Goal: Task Accomplishment & Management: Manage account settings

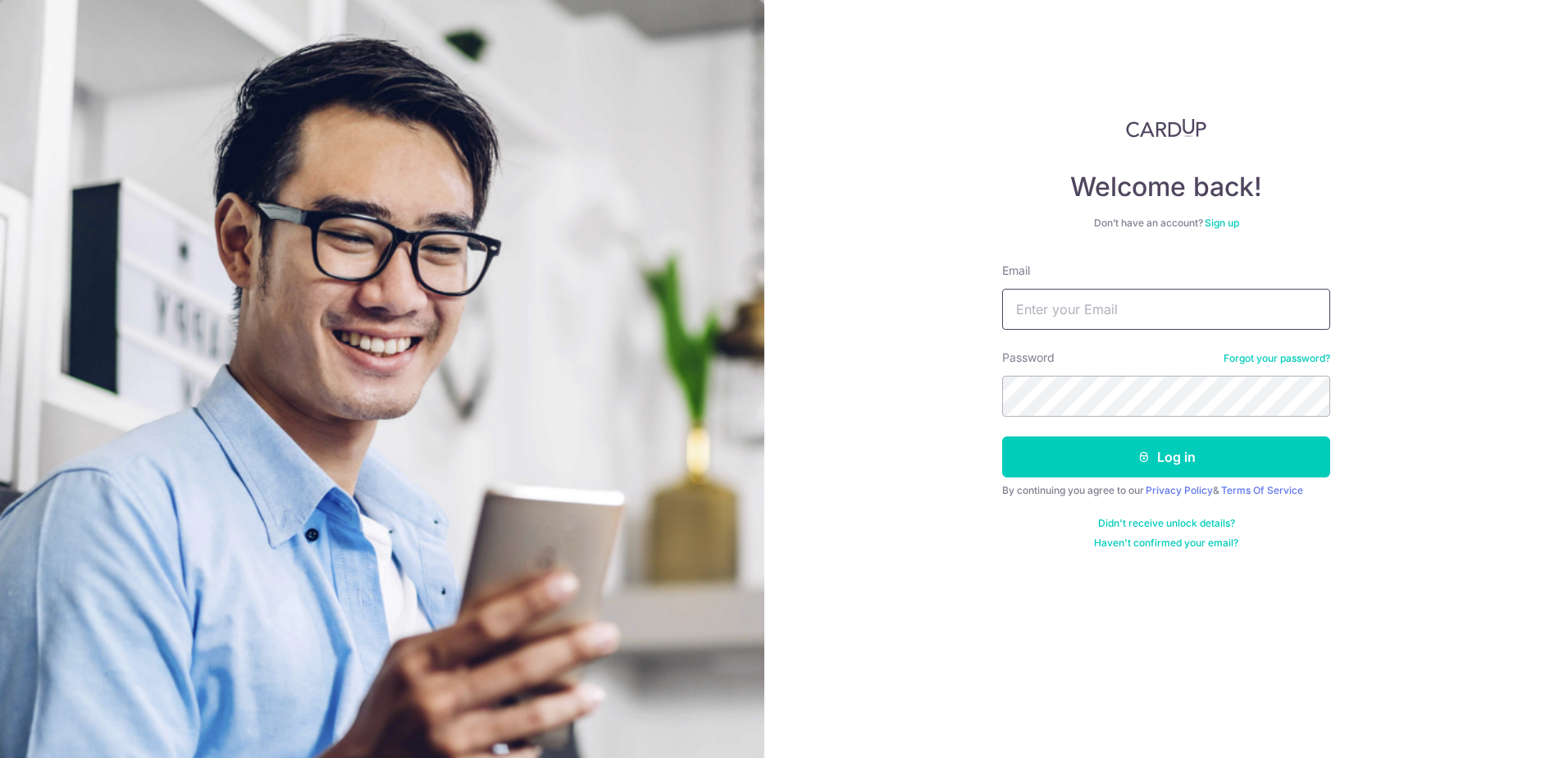
click at [1102, 307] on input "Email" at bounding box center [1165, 309] width 328 height 41
type input "[EMAIL_ADDRESS][DOMAIN_NAME]"
click at [1002, 436] on button "Log in" at bounding box center [1165, 456] width 328 height 41
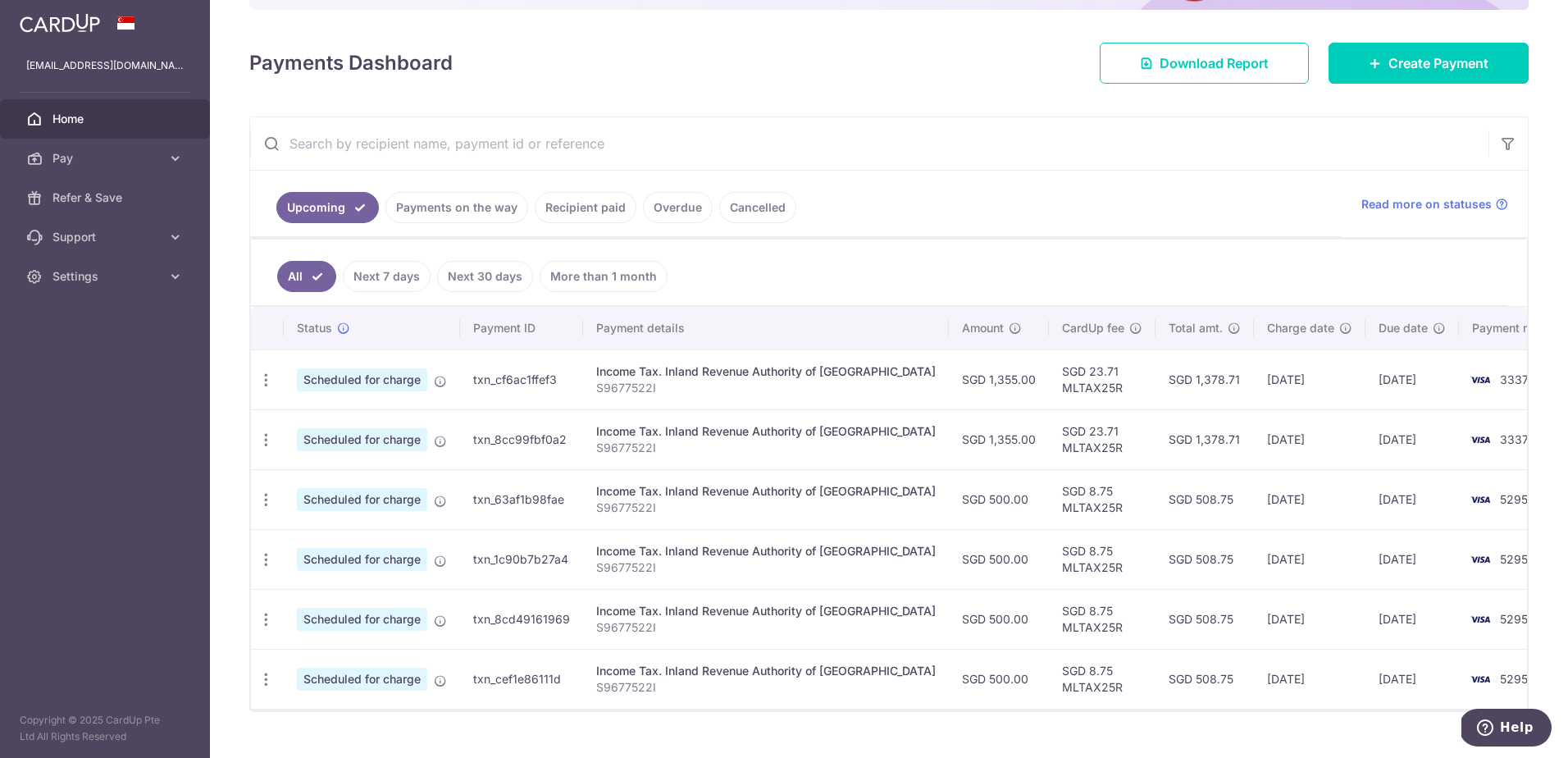
scroll to position [231, 0]
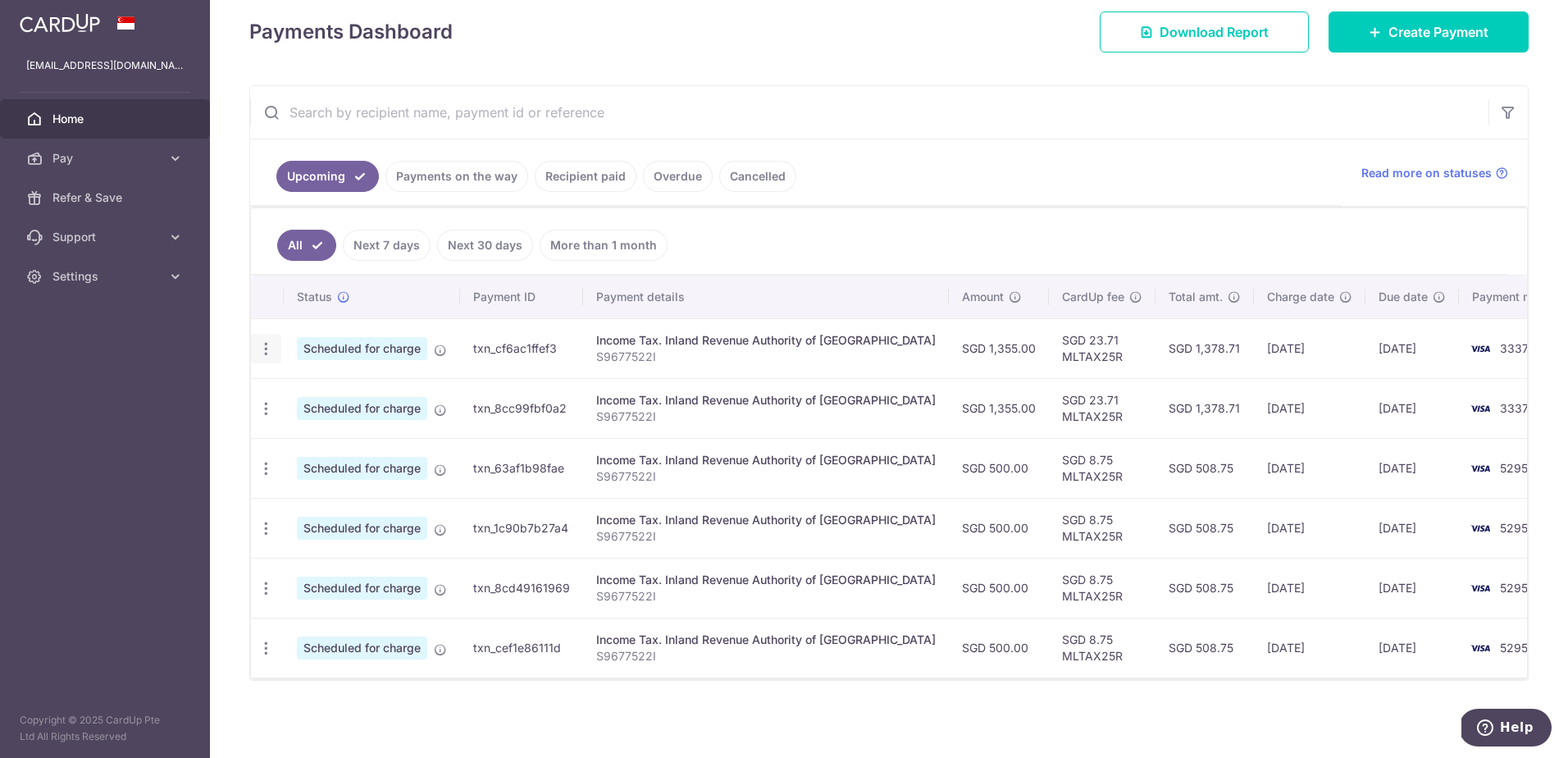
click at [274, 349] on div "Update payment Cancel payment" at bounding box center [266, 349] width 31 height 31
click at [266, 348] on icon "button" at bounding box center [266, 349] width 17 height 17
click at [343, 391] on span "Update payment" at bounding box center [353, 393] width 112 height 20
radio input "true"
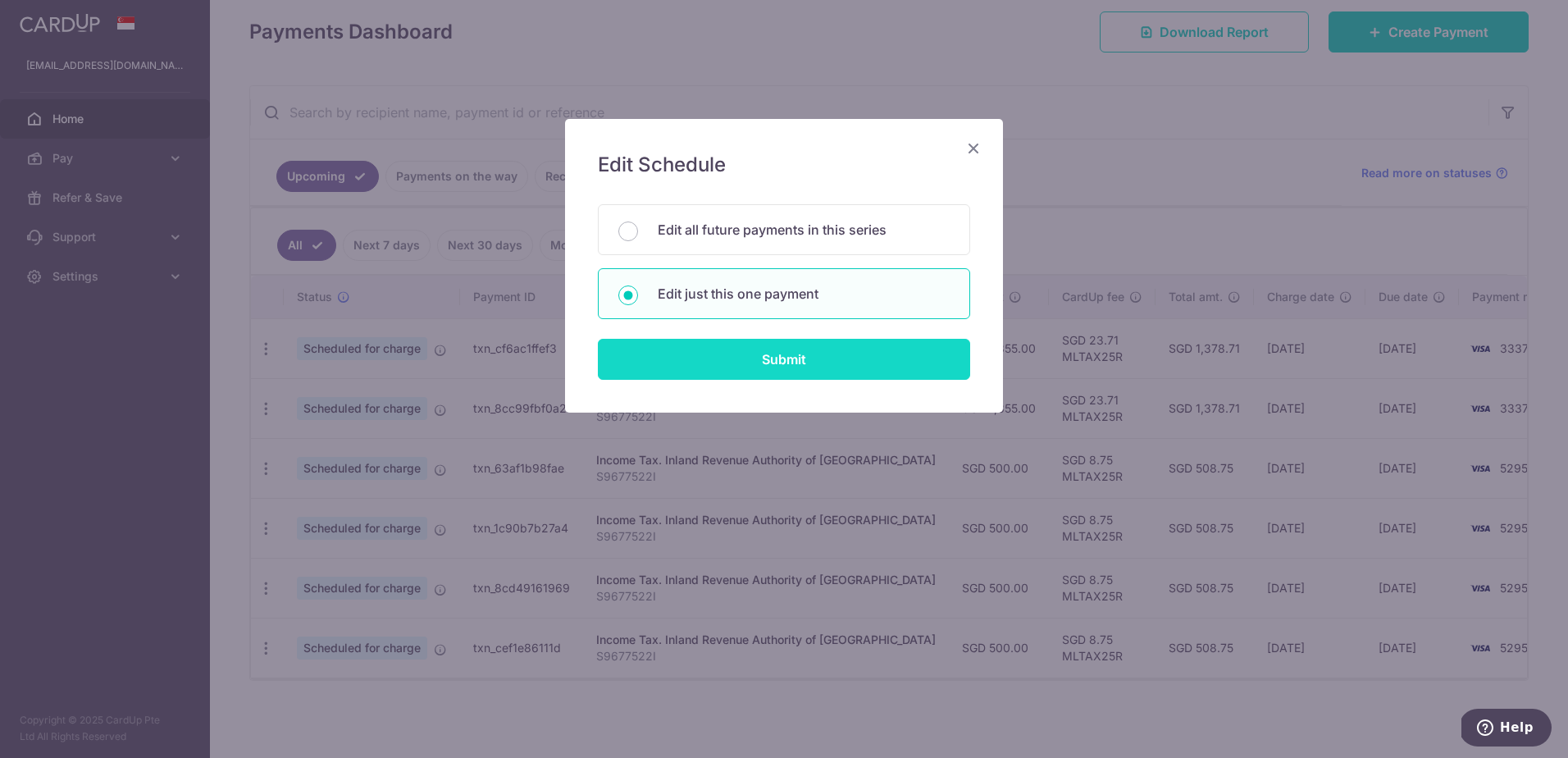
click at [861, 372] on input "Submit" at bounding box center [783, 358] width 372 height 41
radio input "true"
type input "1,355.00"
type input "10/10/2025"
type input "S9677522I"
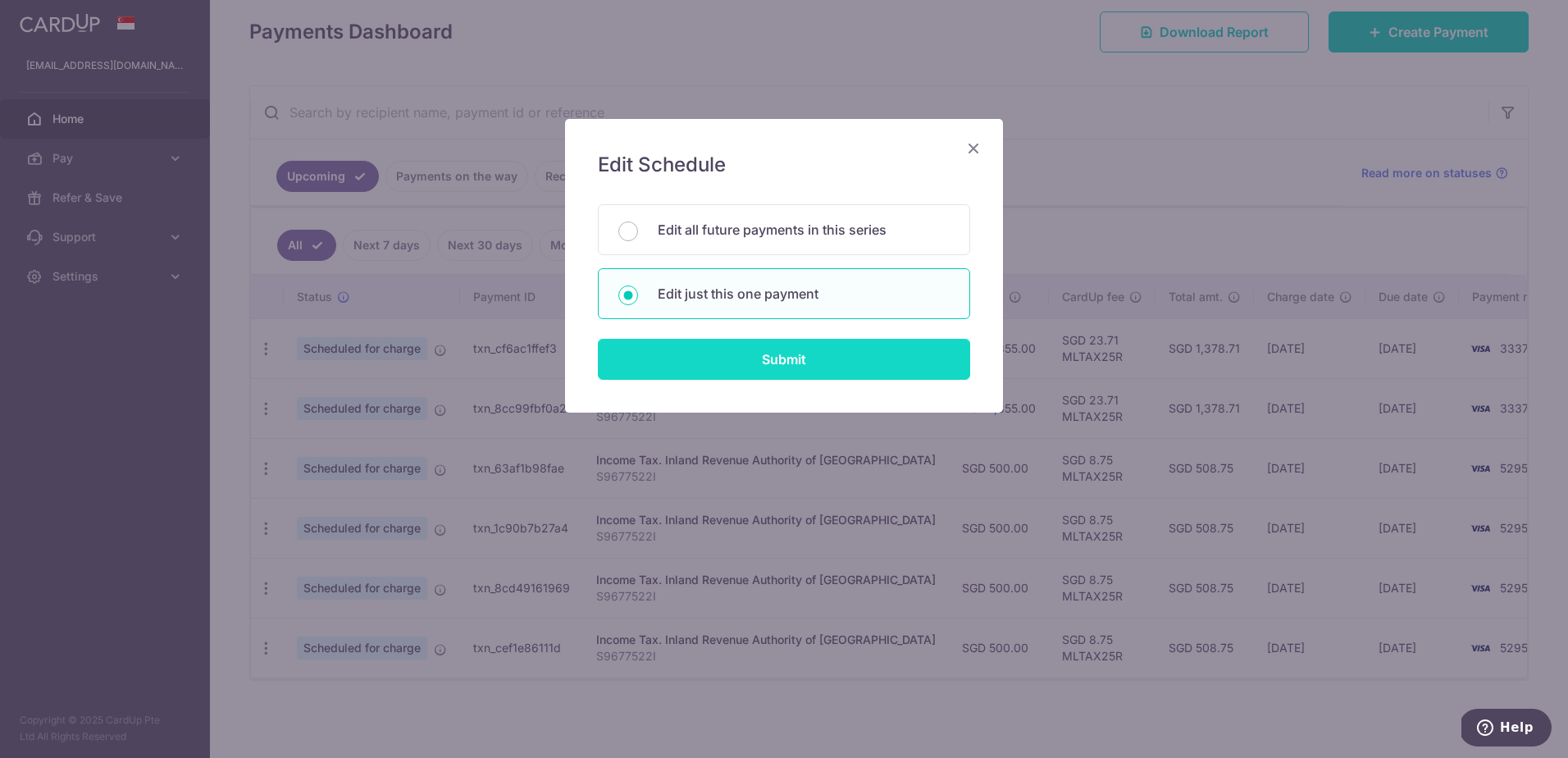
type input "MLTAX25R"
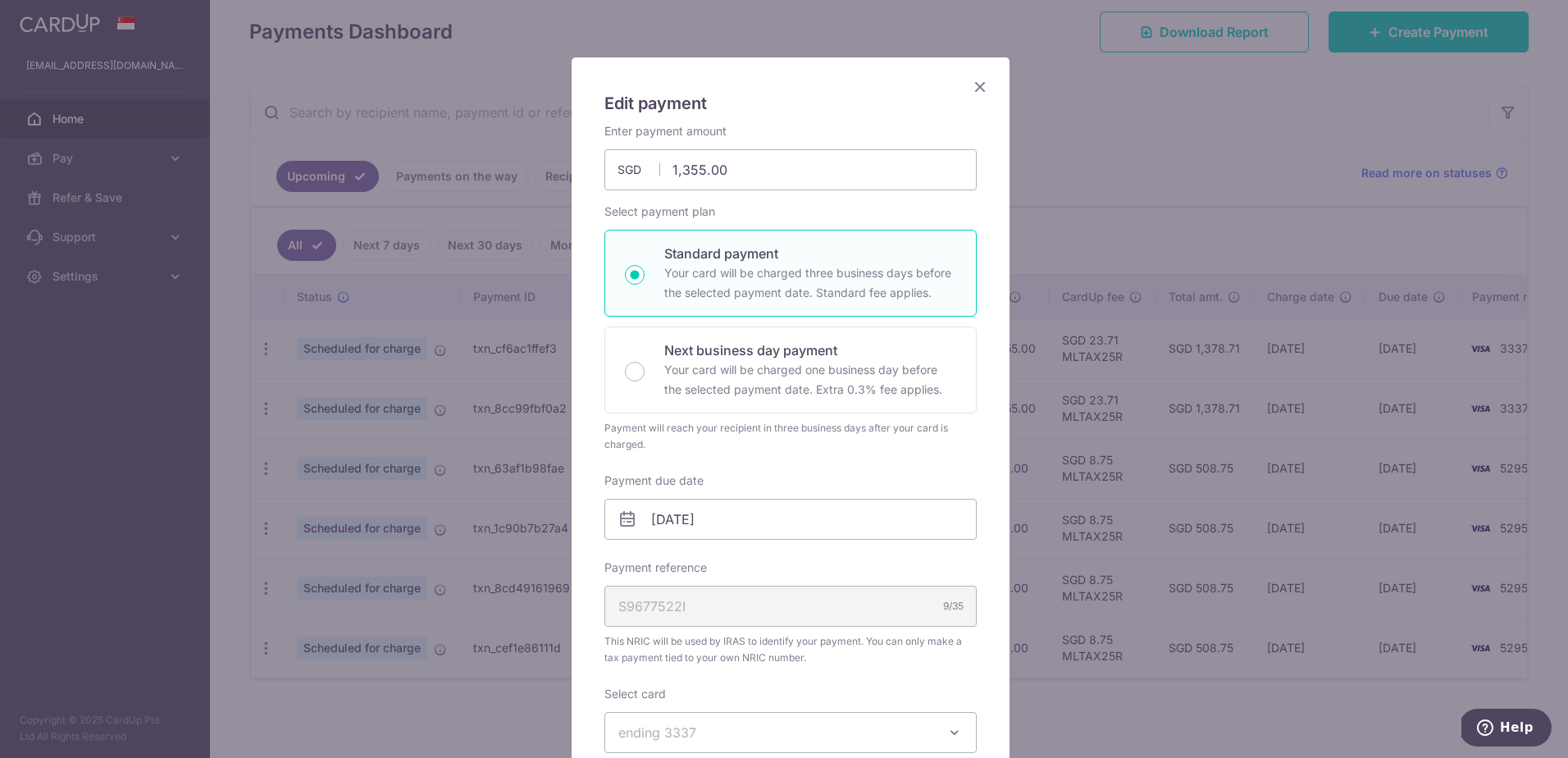
scroll to position [246, 0]
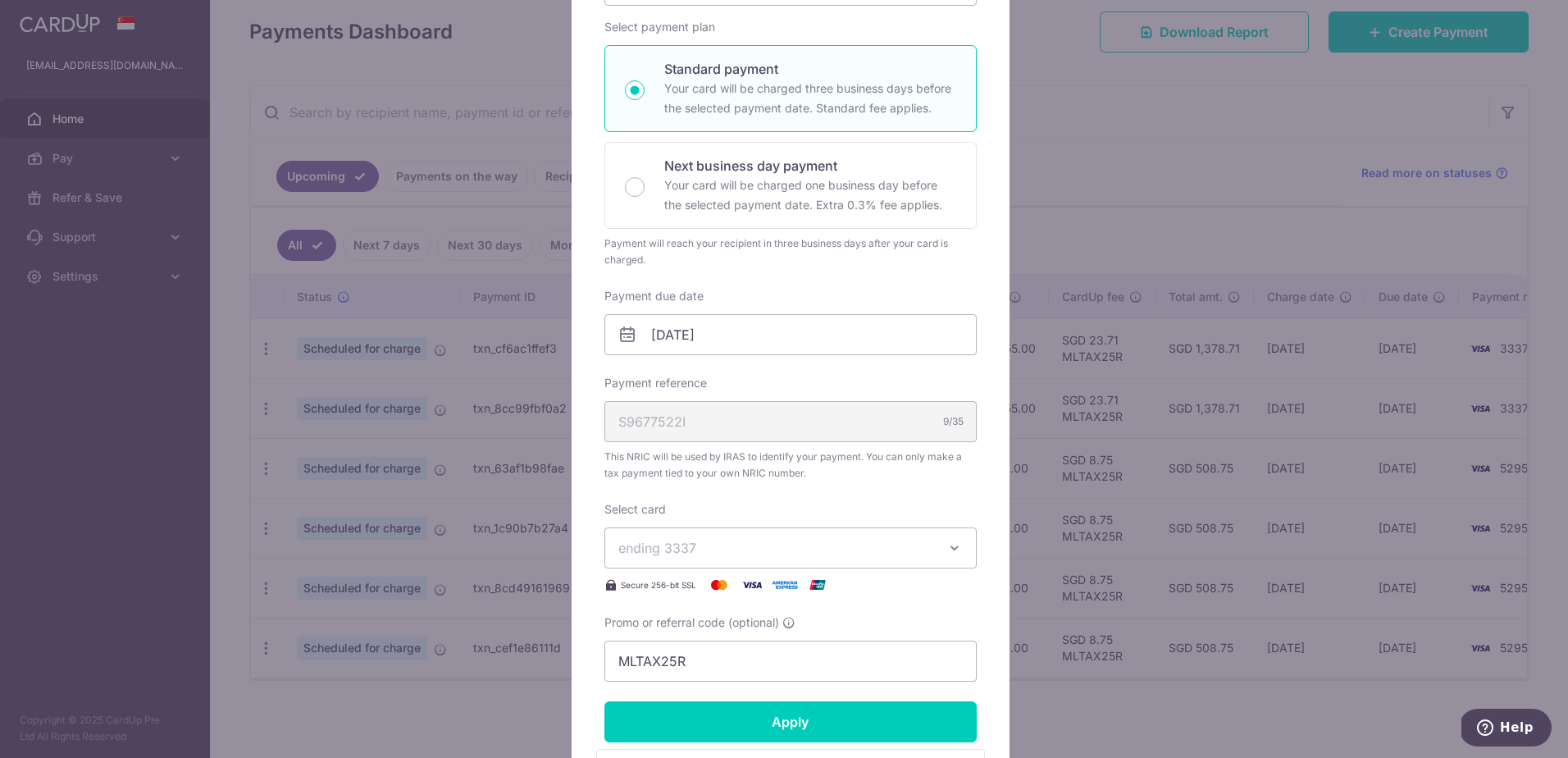
click at [821, 553] on span "ending 3337" at bounding box center [775, 548] width 315 height 20
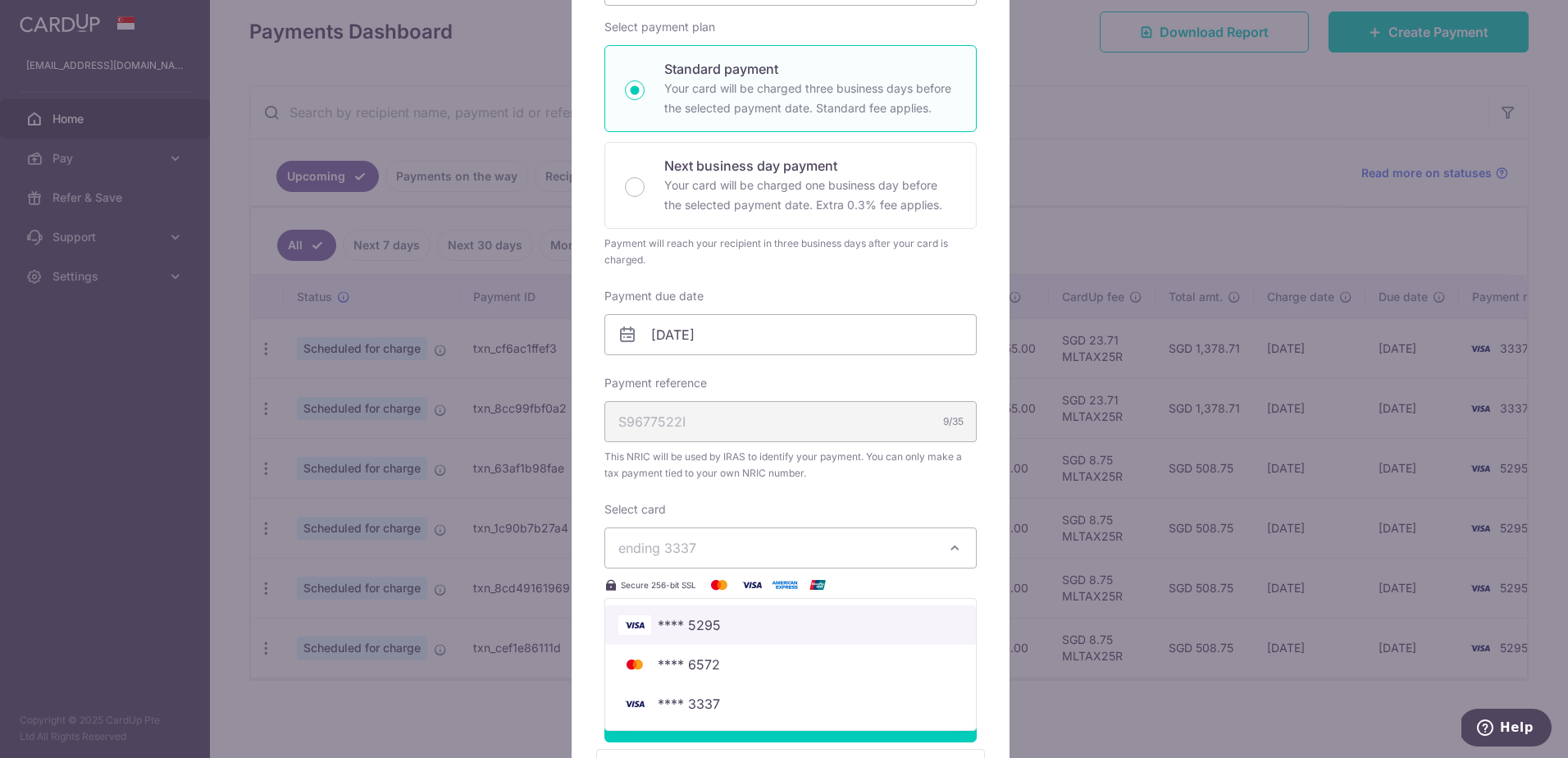
click at [775, 627] on span "**** 5295" at bounding box center [791, 624] width 344 height 20
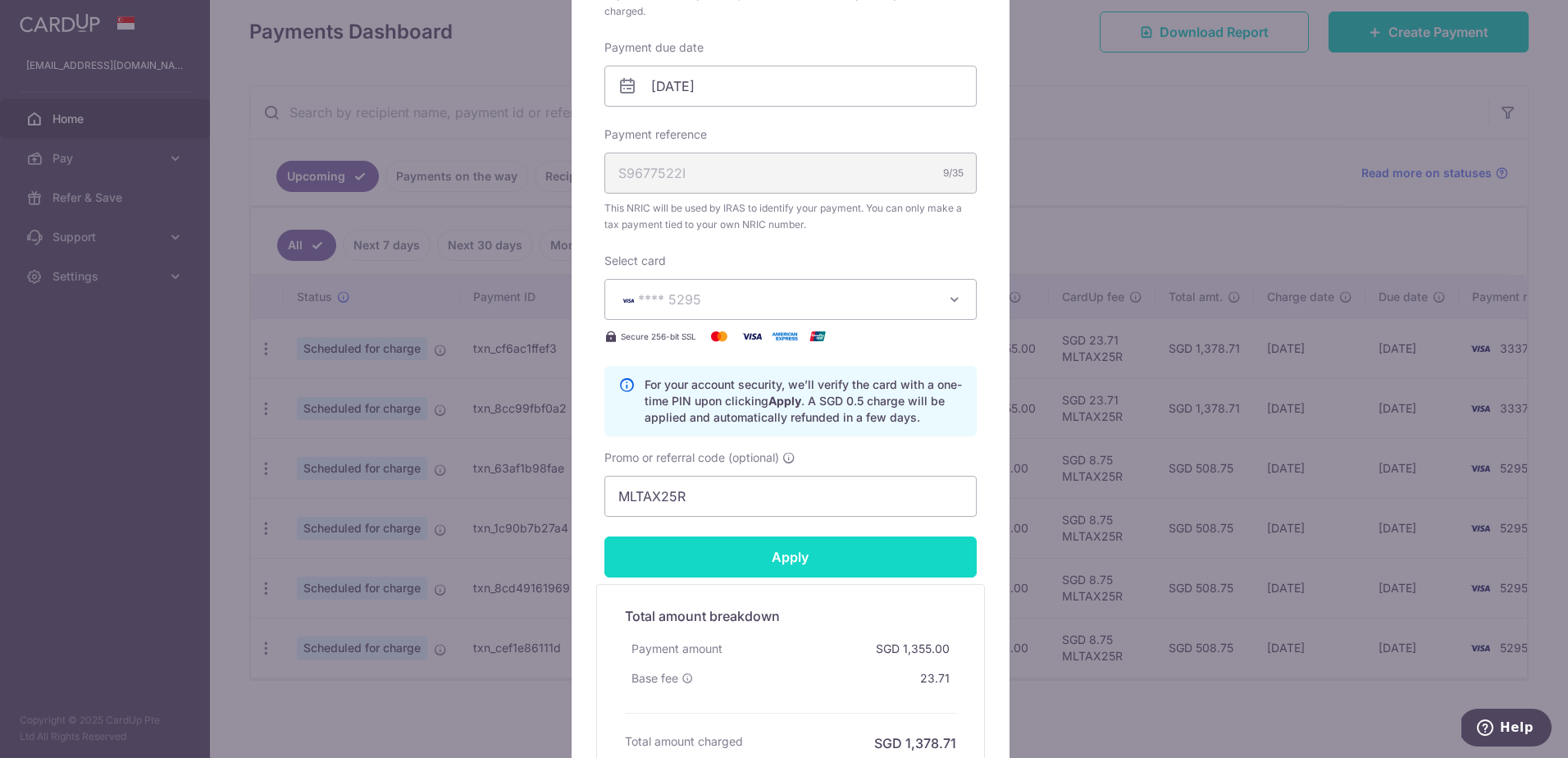
scroll to position [574, 0]
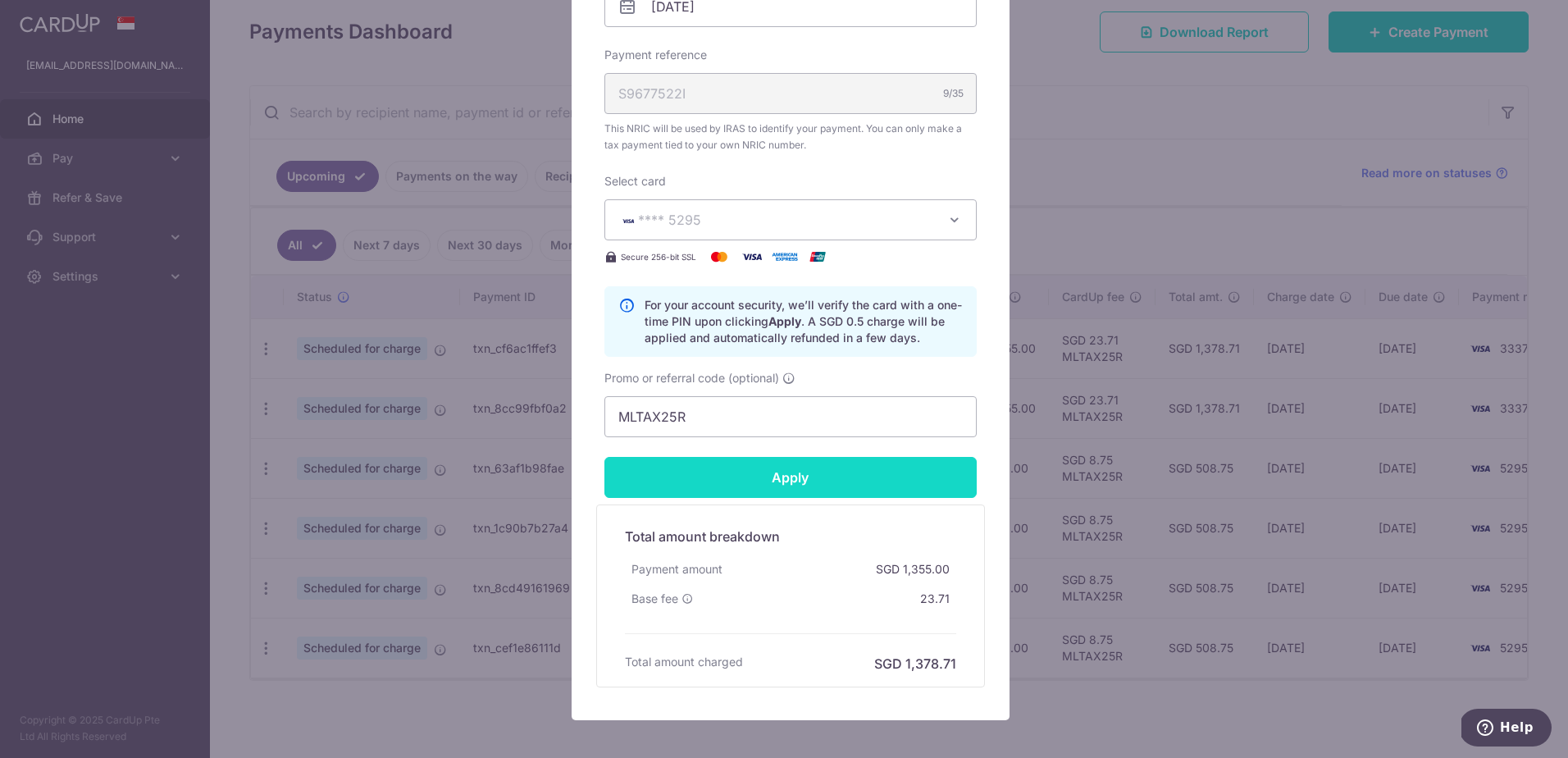
click at [844, 487] on input "Apply" at bounding box center [790, 477] width 372 height 41
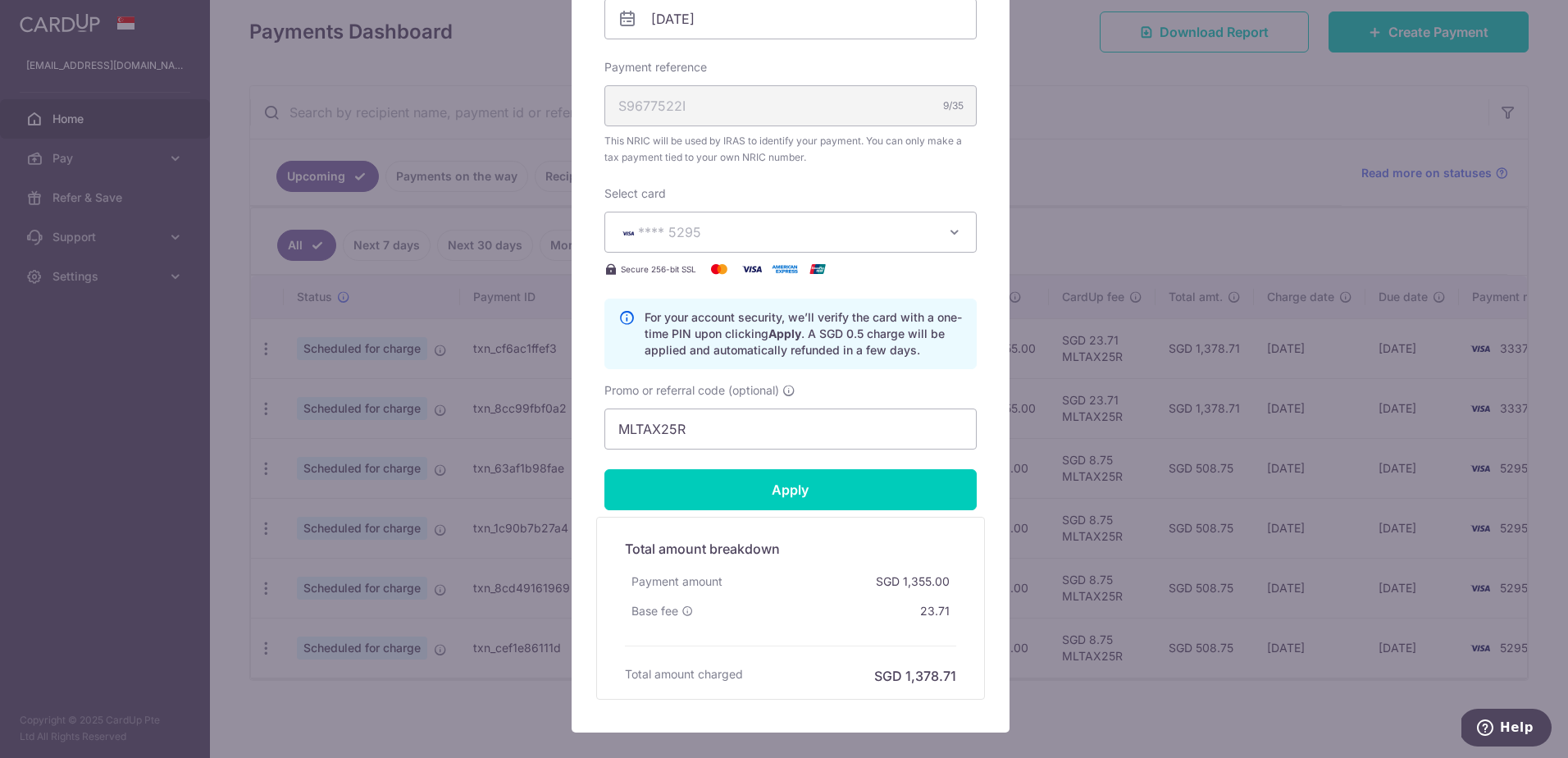
scroll to position [655, 0]
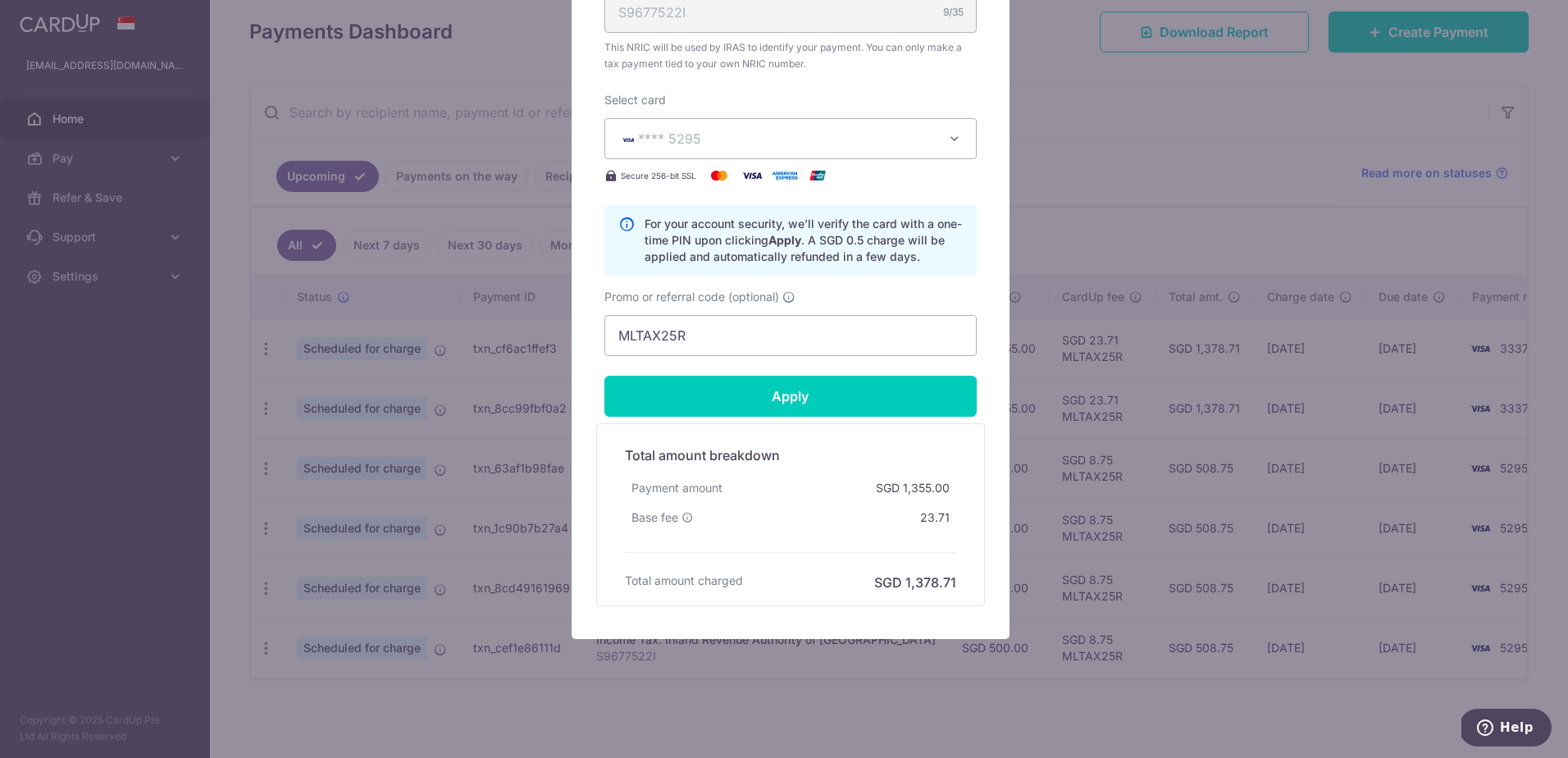
type input "Successfully Applied"
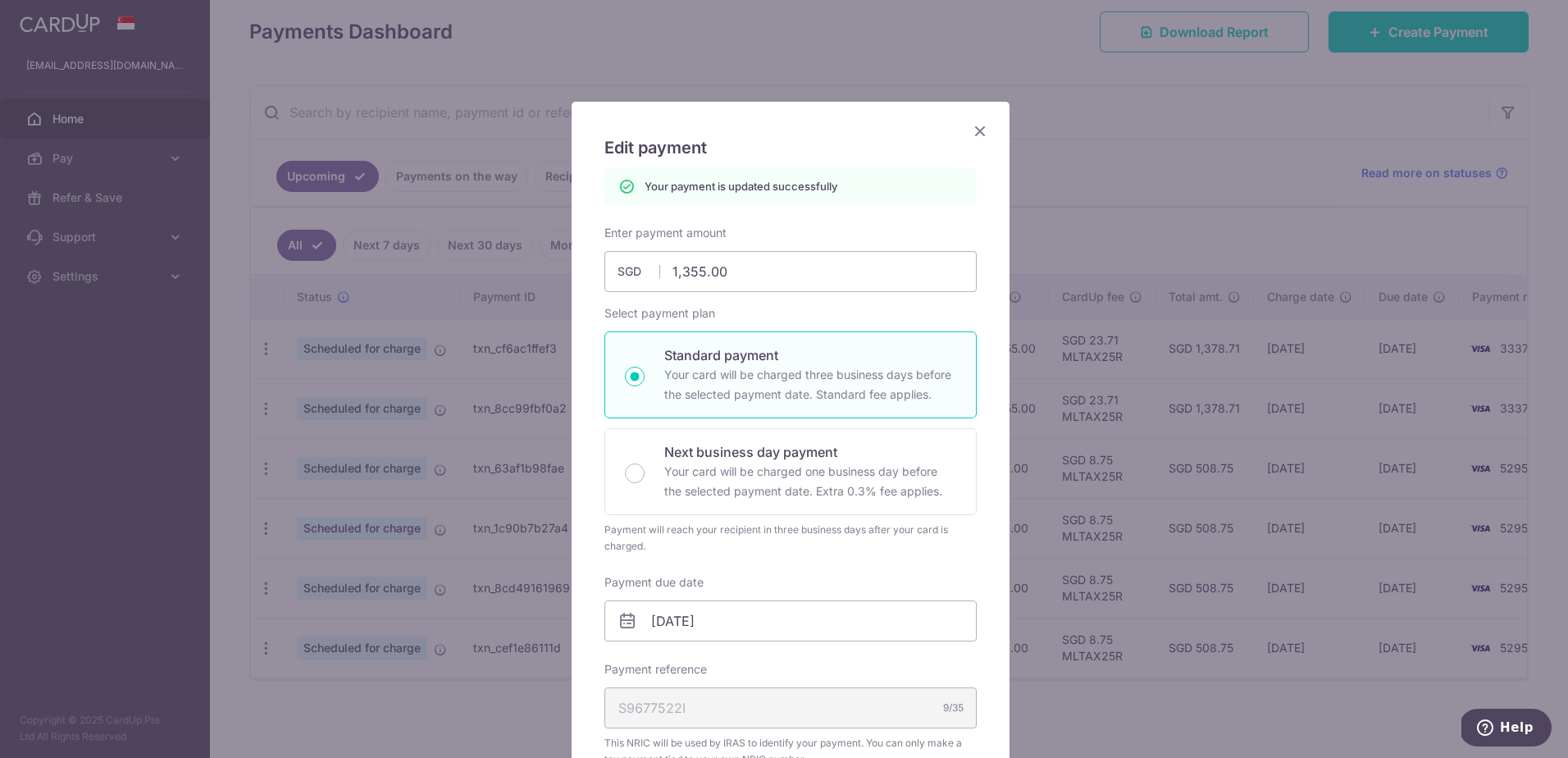
scroll to position [0, 0]
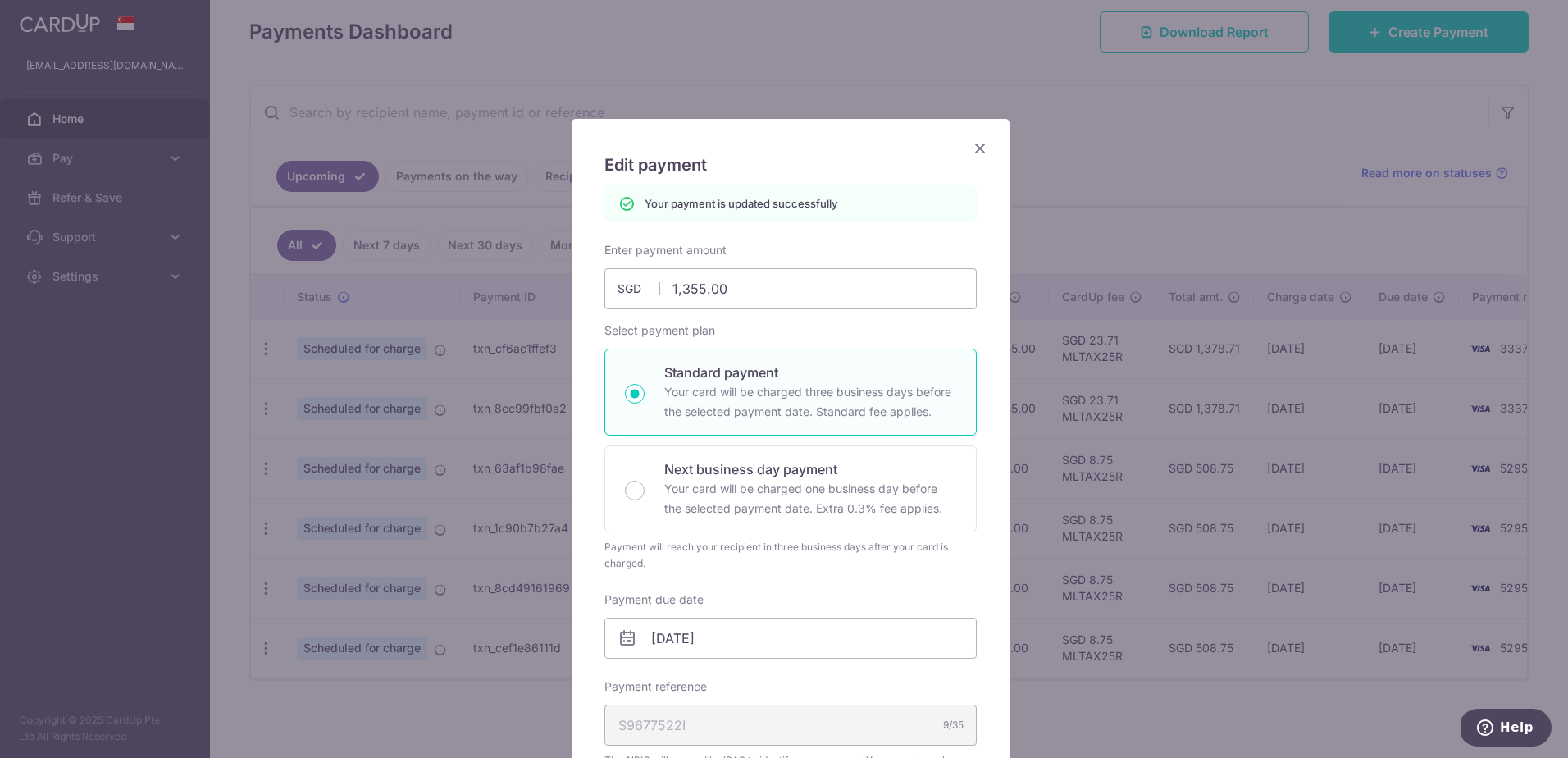
click at [972, 144] on icon "Close" at bounding box center [980, 147] width 20 height 20
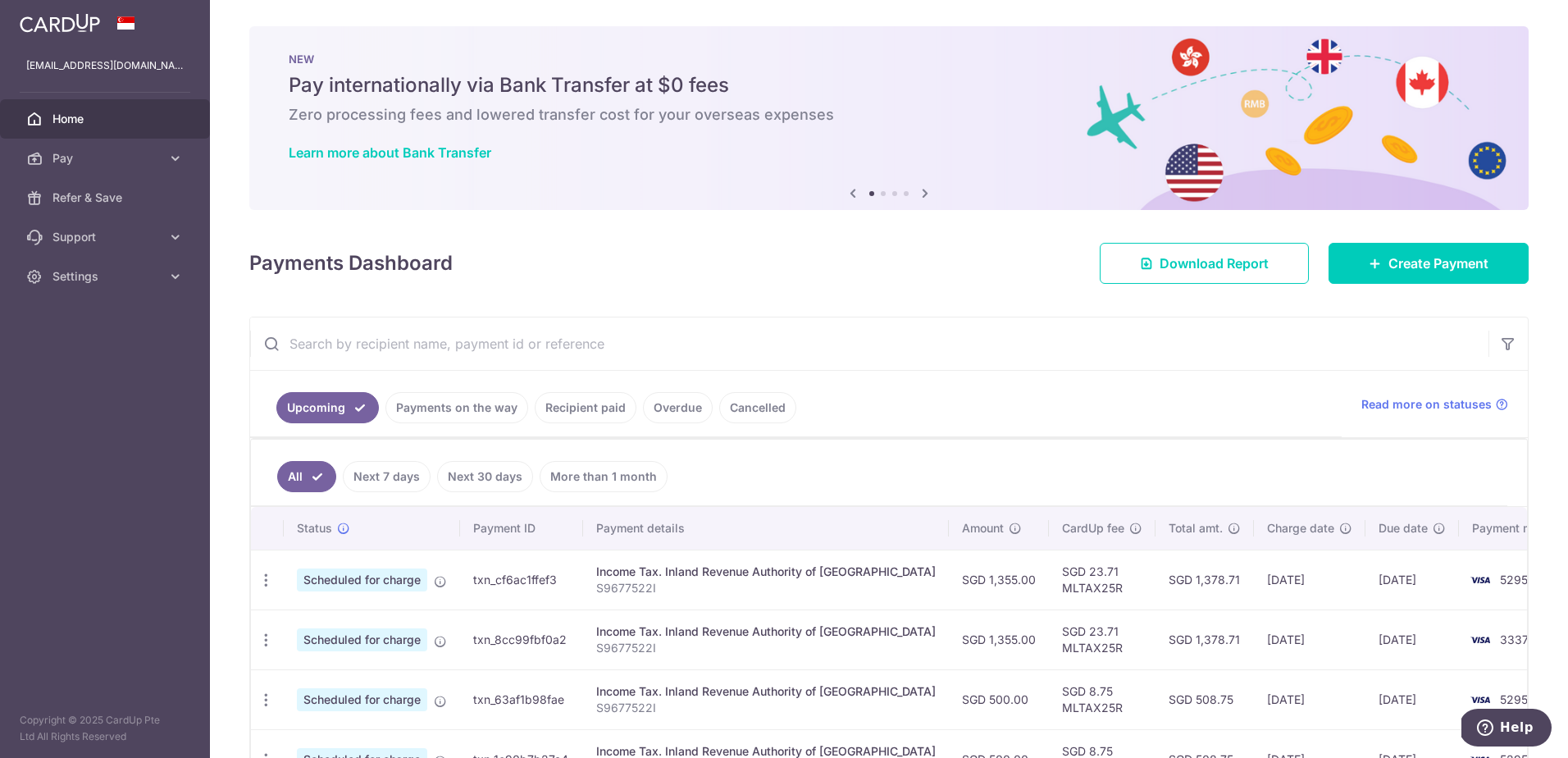
scroll to position [82, 0]
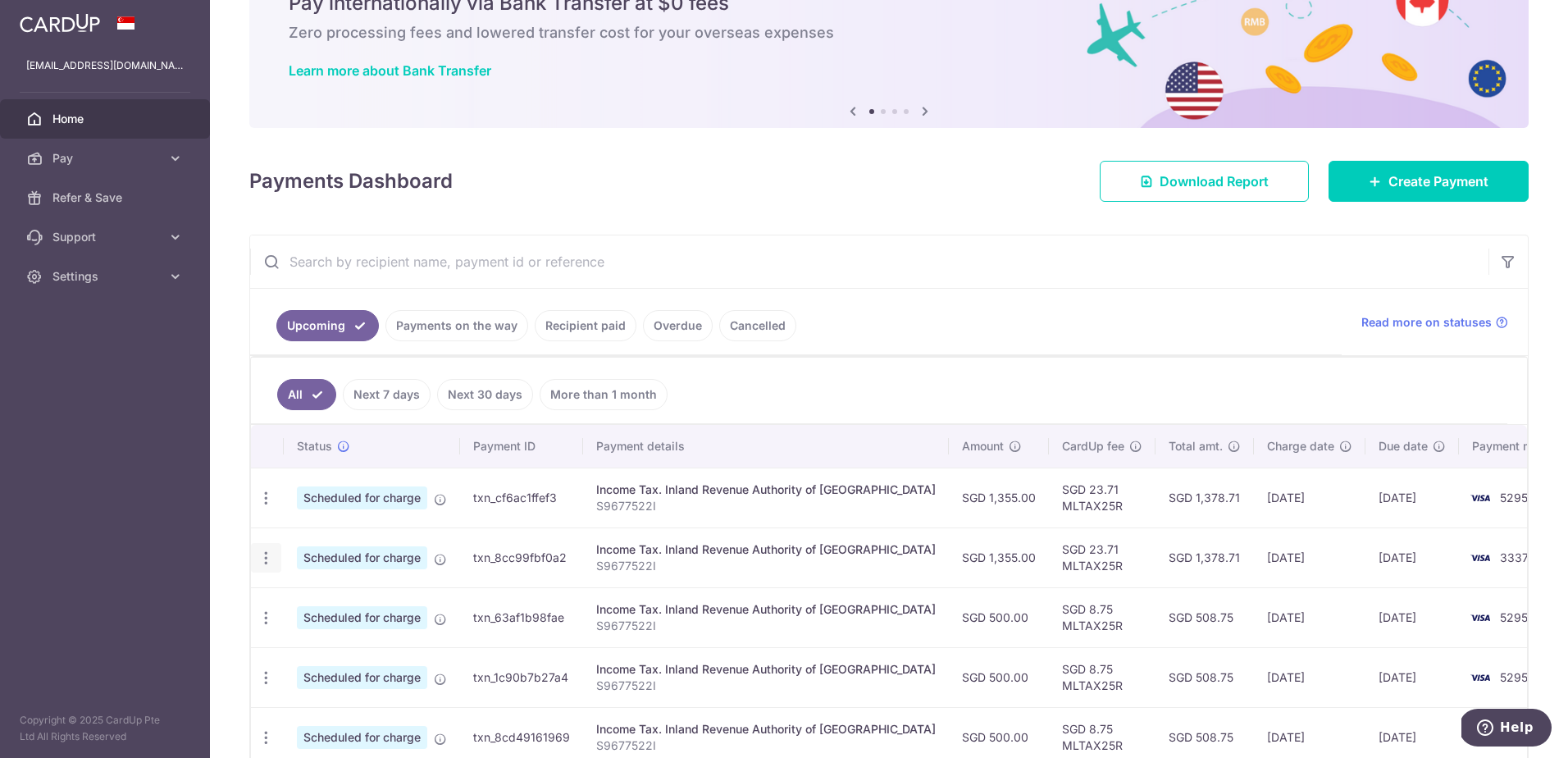
click at [259, 558] on icon "button" at bounding box center [266, 558] width 17 height 17
click at [338, 598] on span "Update payment" at bounding box center [353, 602] width 112 height 20
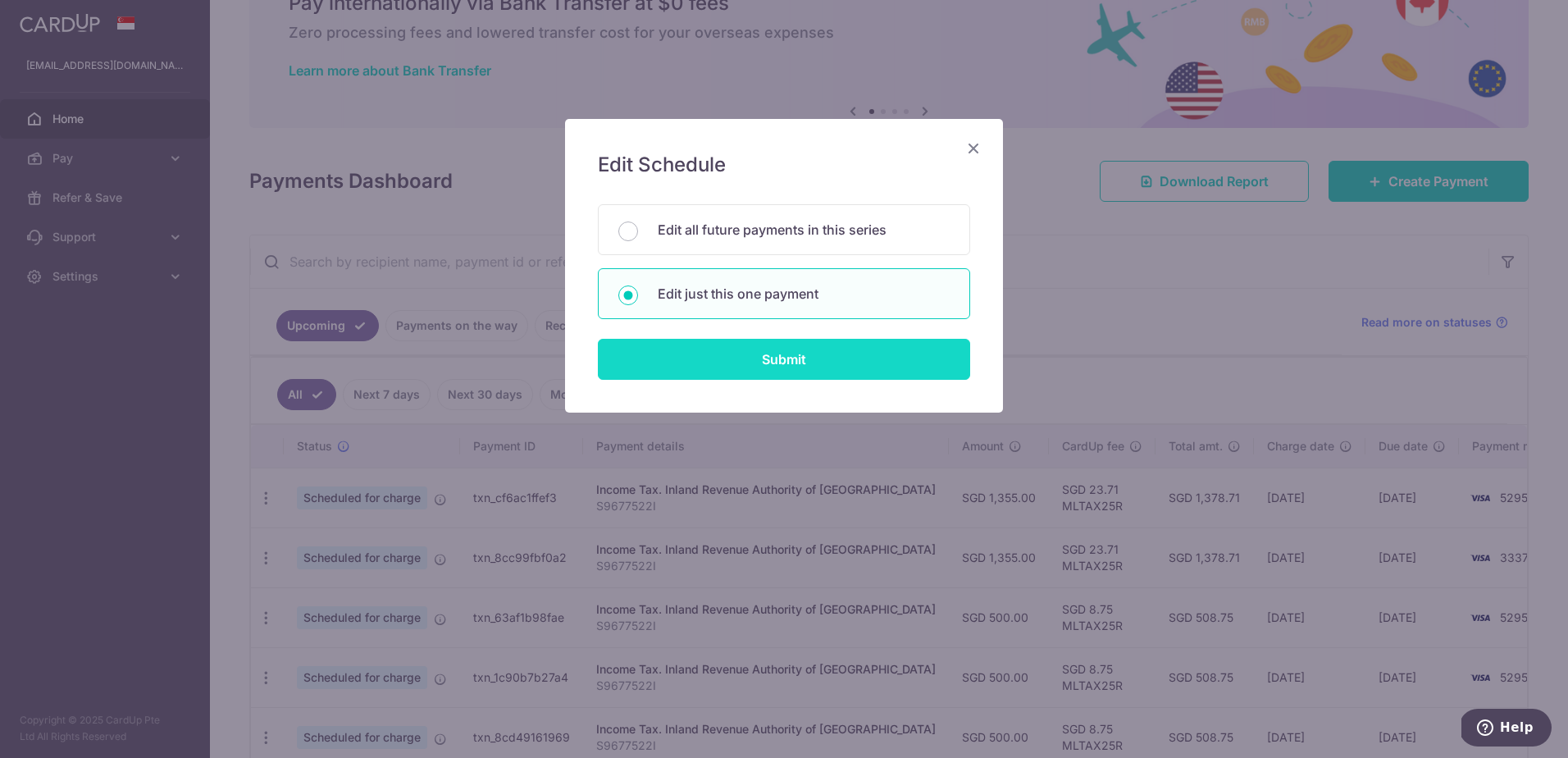
click at [823, 349] on input "Submit" at bounding box center [783, 358] width 372 height 41
radio input "true"
type input "1,355.00"
type input "10/11/2025"
type input "S9677522I"
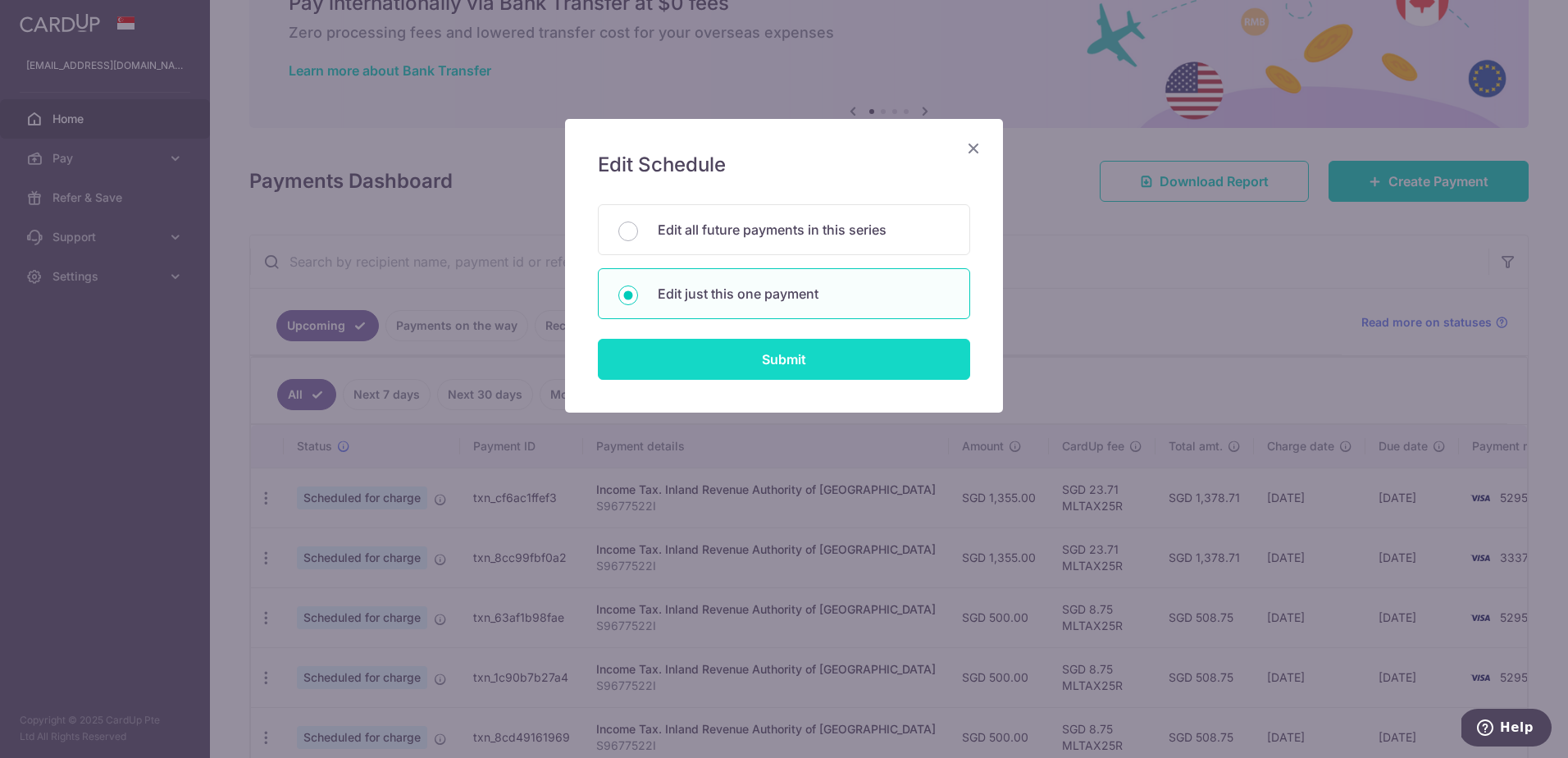
type input "MLTAX25R"
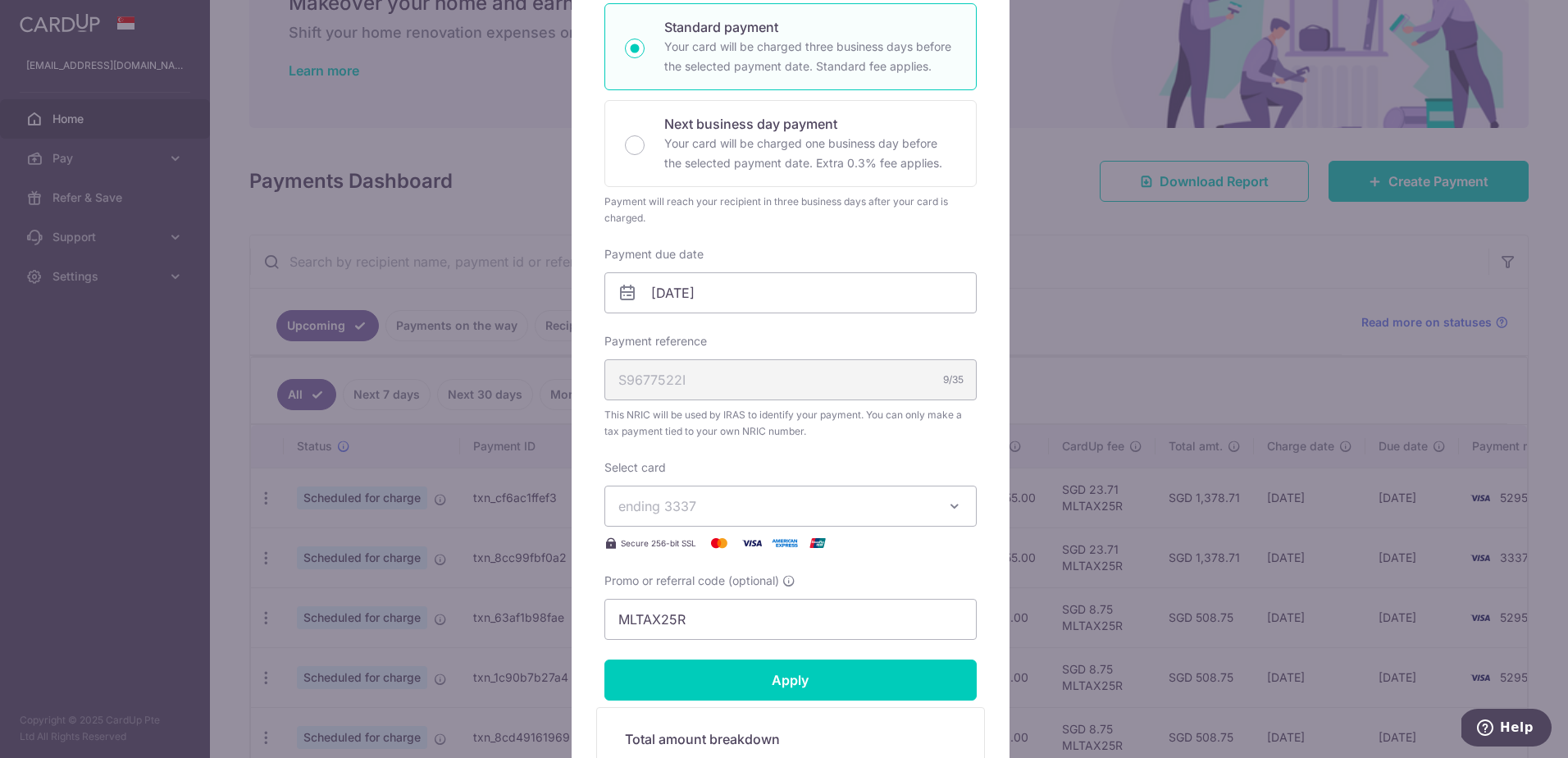
scroll to position [328, 0]
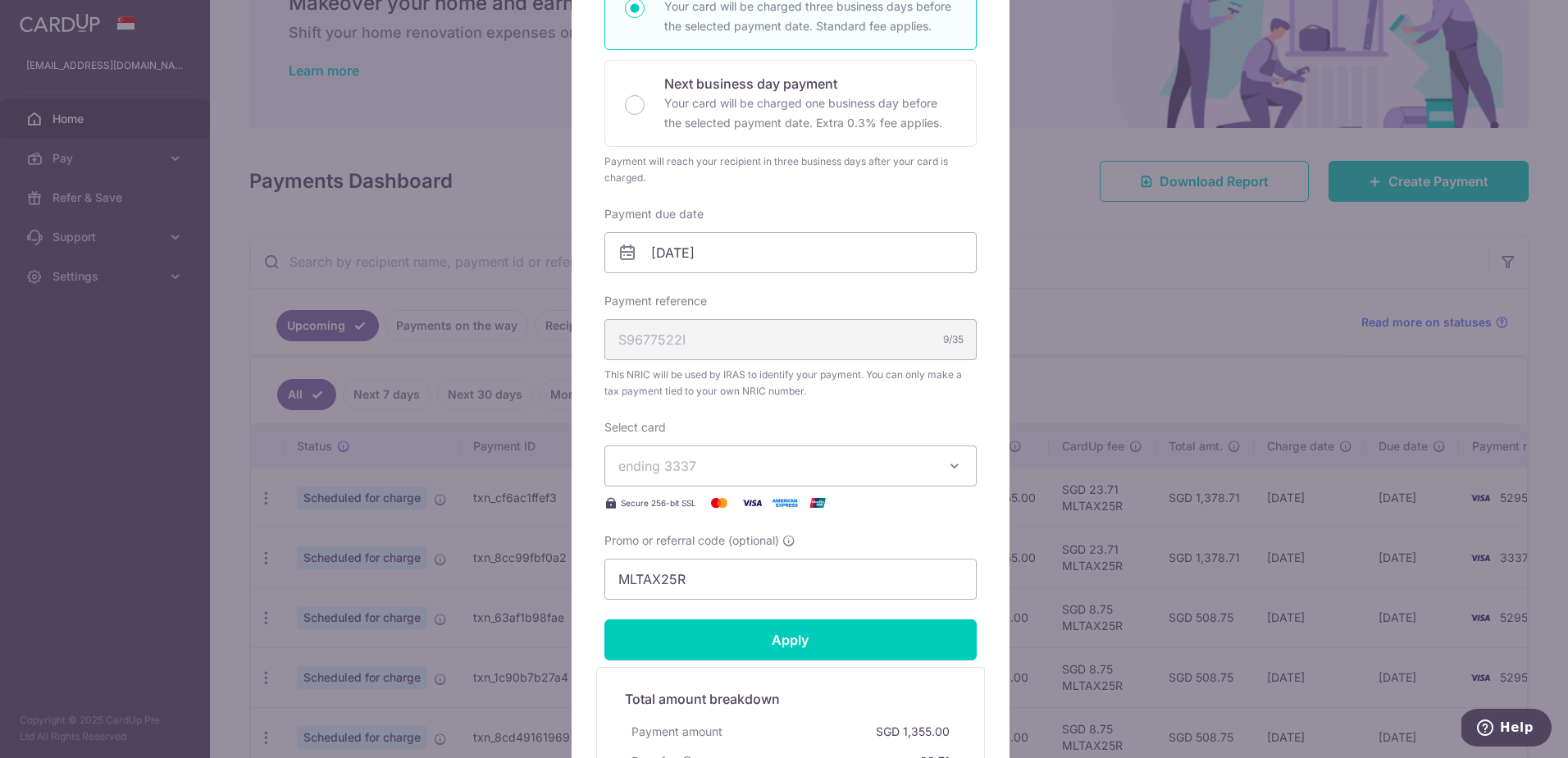
click at [876, 474] on span "ending 3337" at bounding box center [775, 466] width 315 height 20
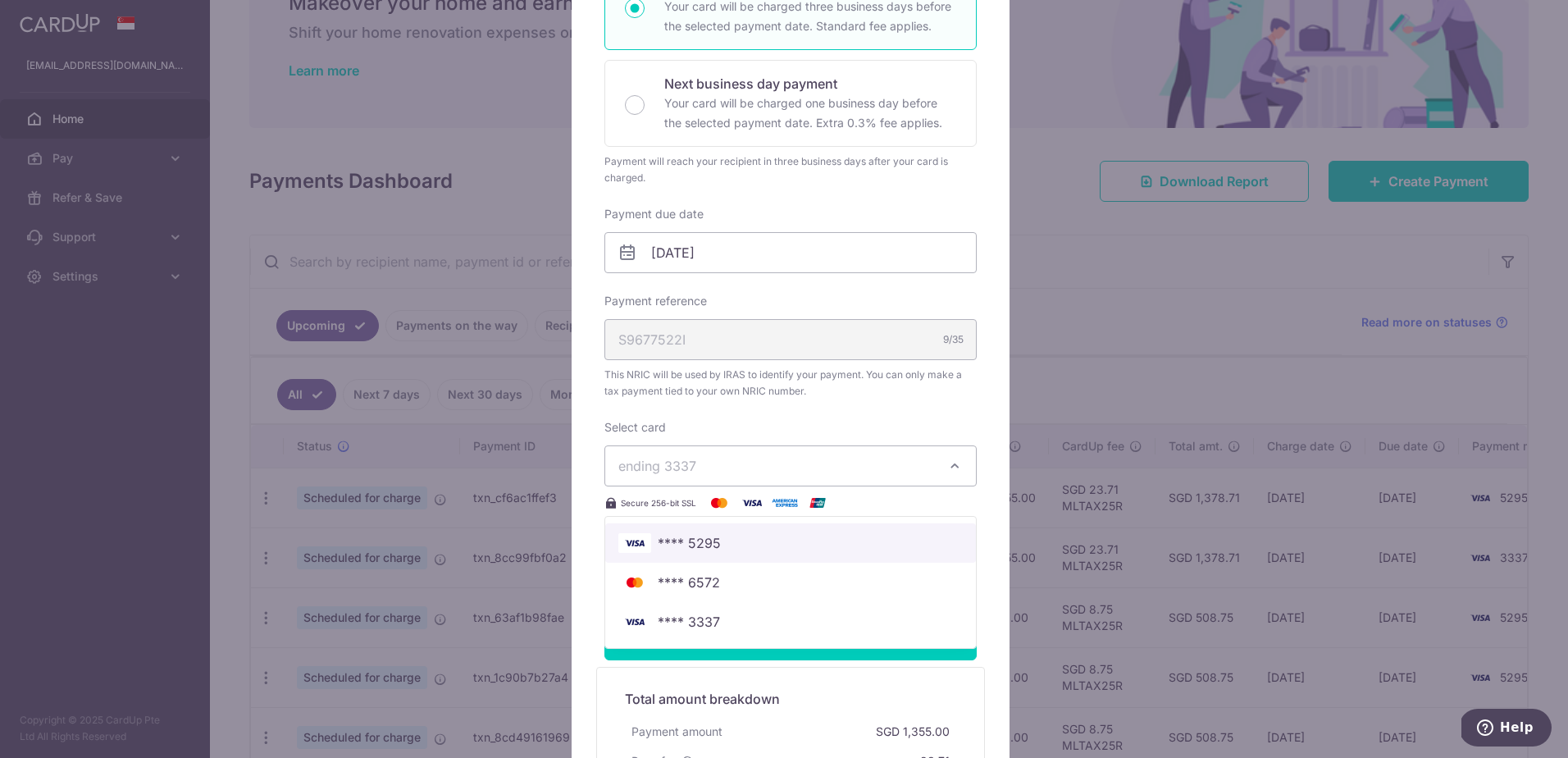
click at [766, 551] on span "**** 5295" at bounding box center [791, 543] width 344 height 20
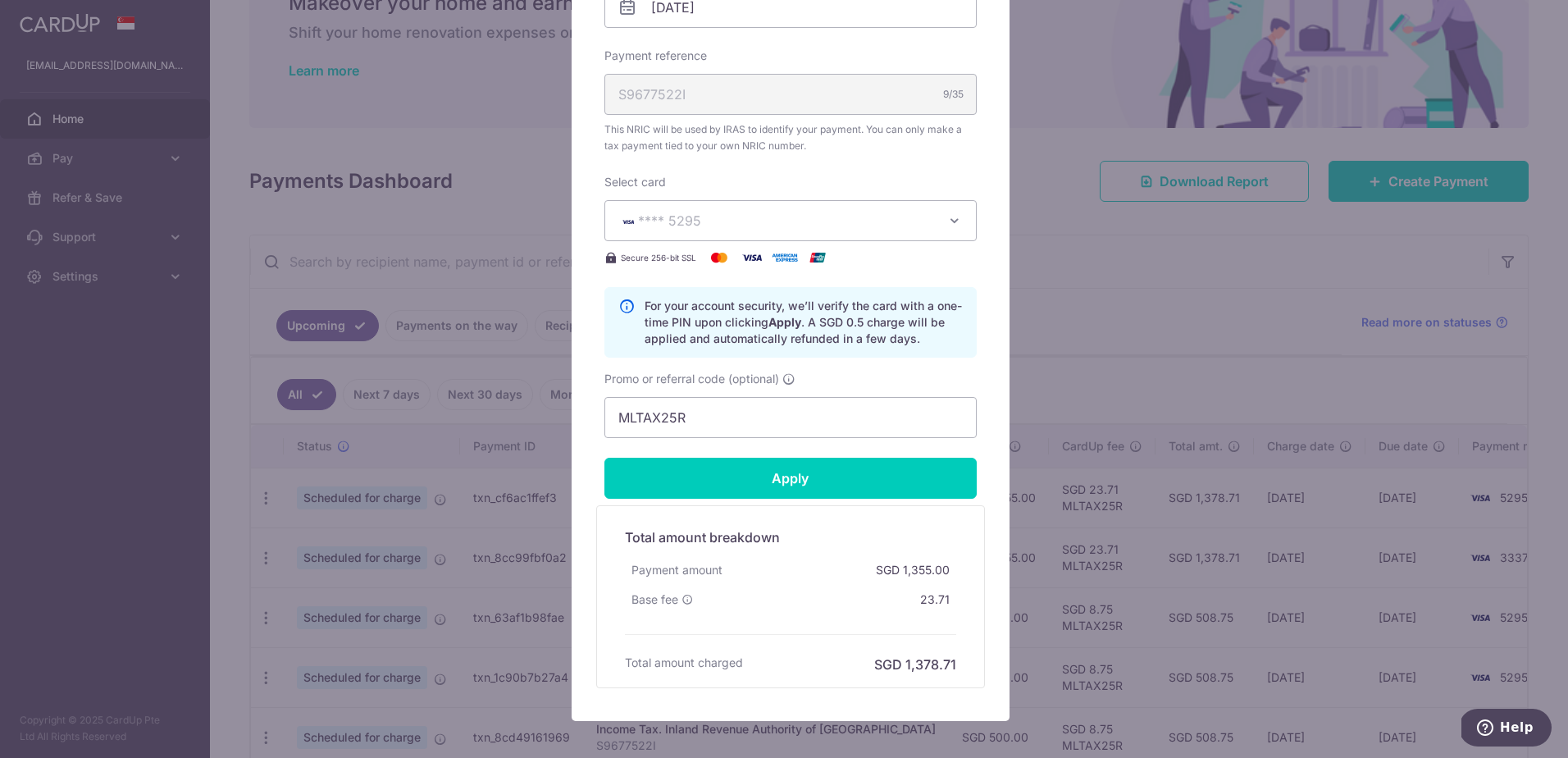
scroll to position [574, 0]
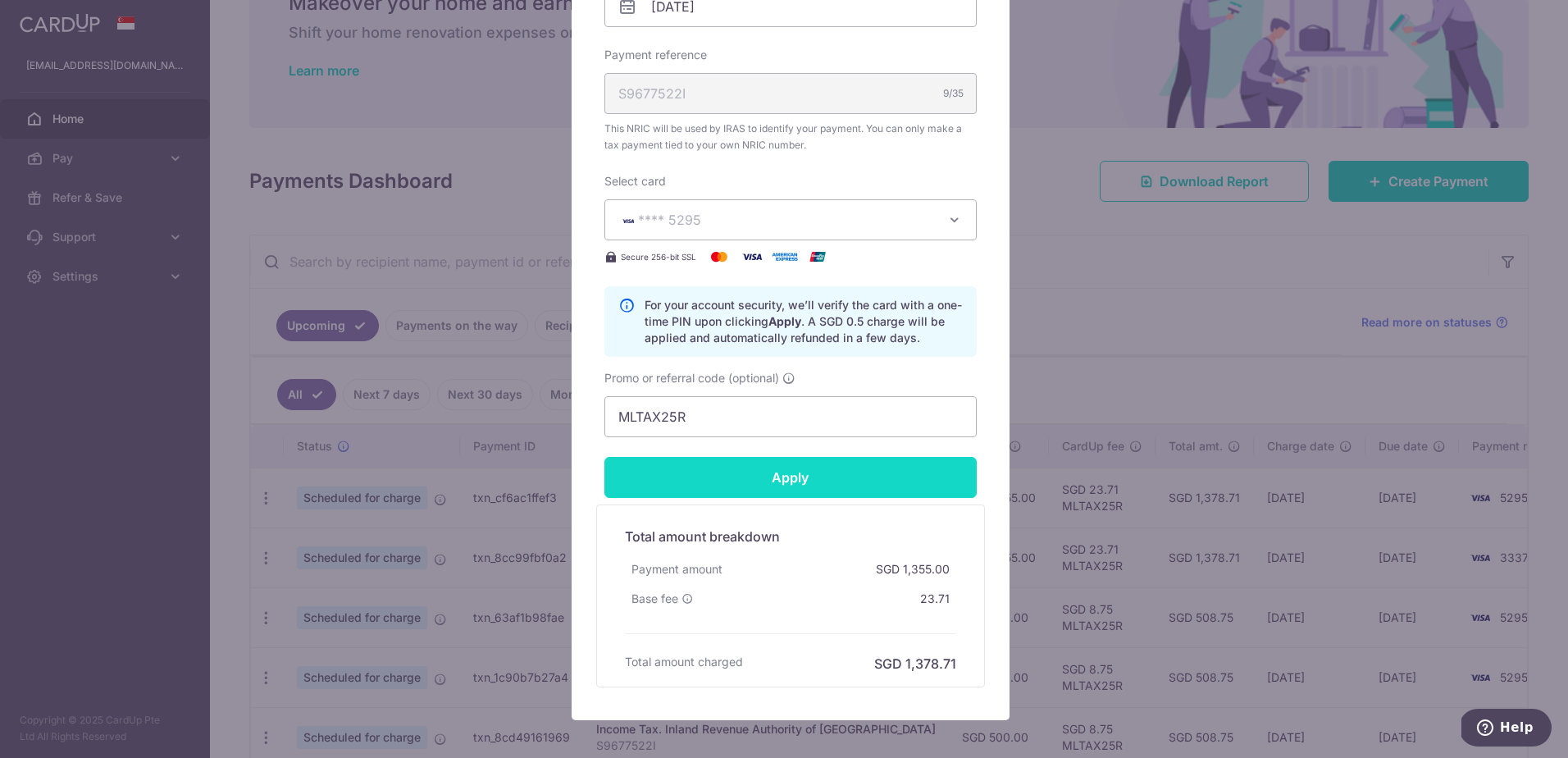
click at [818, 493] on input "Apply" at bounding box center [790, 477] width 372 height 41
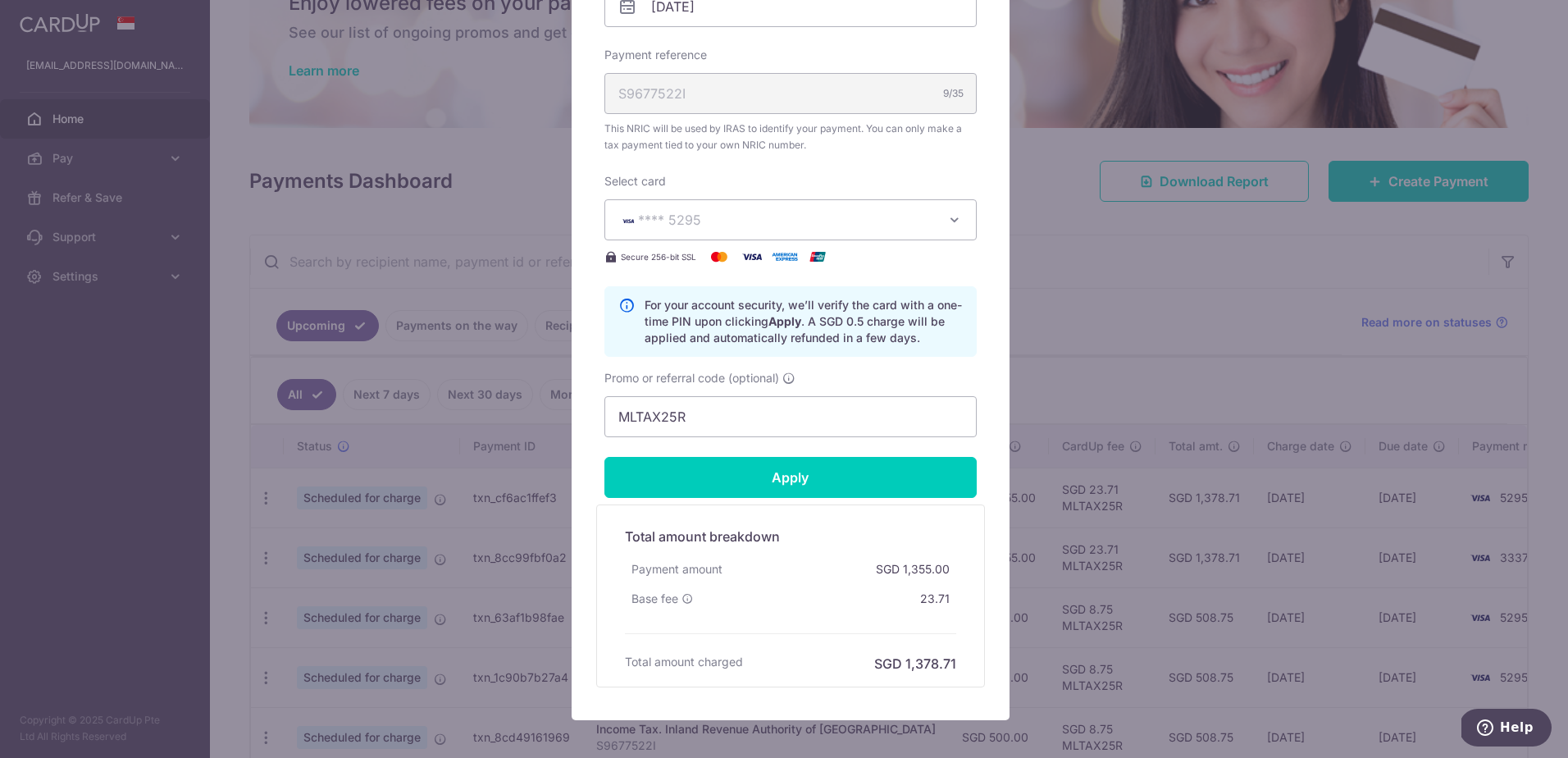
type input "Successfully Applied"
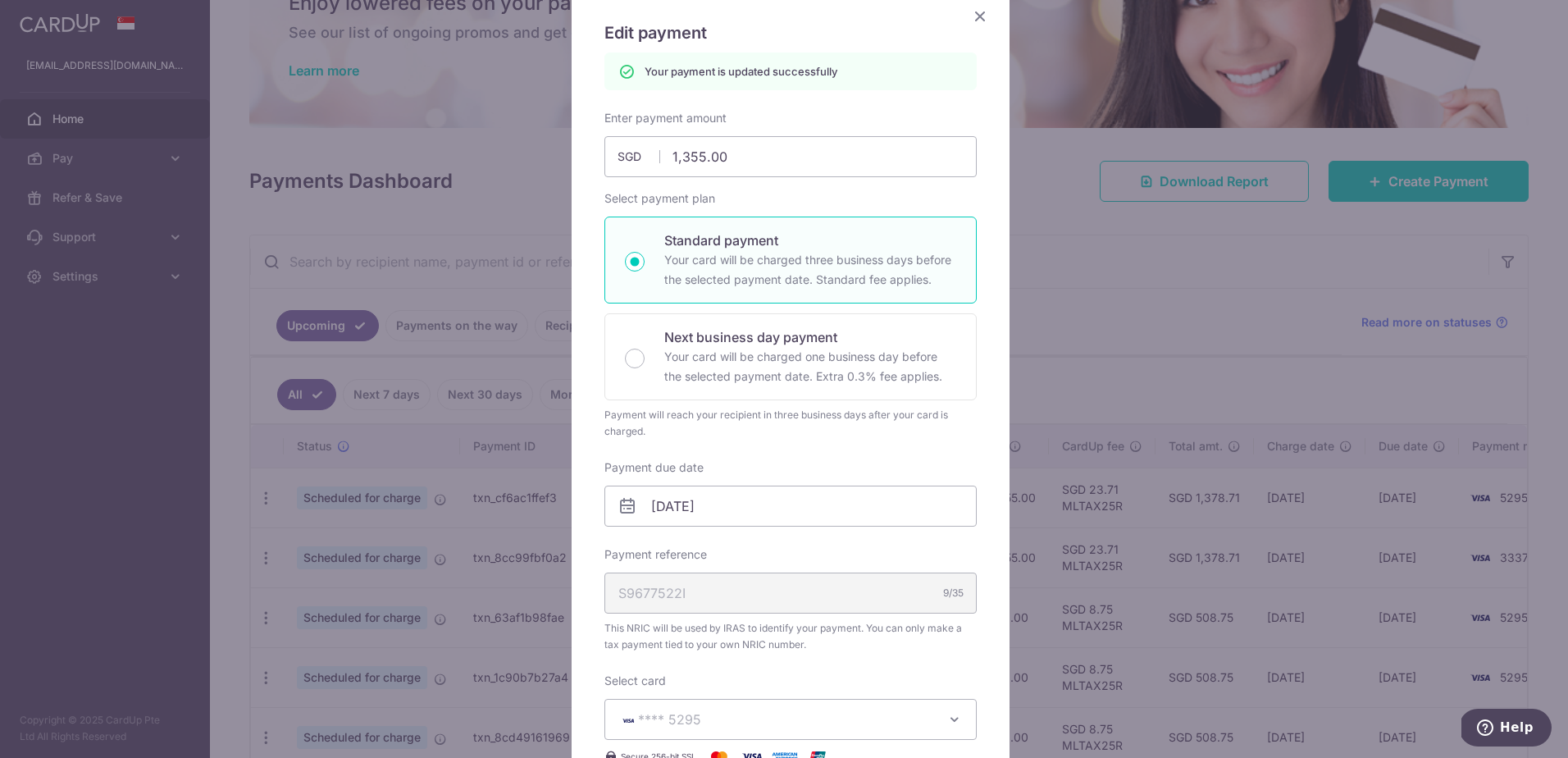
scroll to position [0, 0]
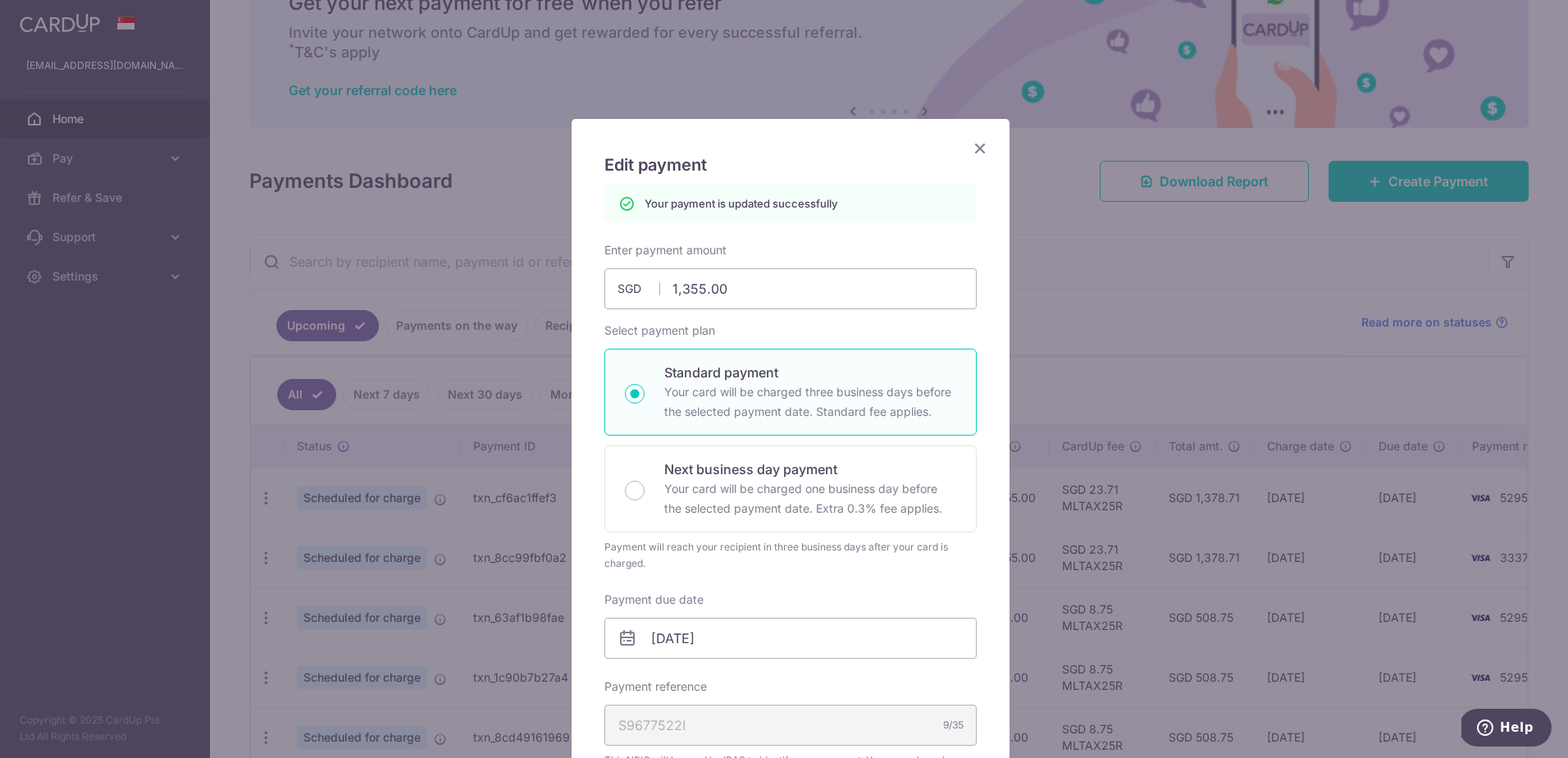
click at [974, 147] on icon "Close" at bounding box center [980, 147] width 20 height 20
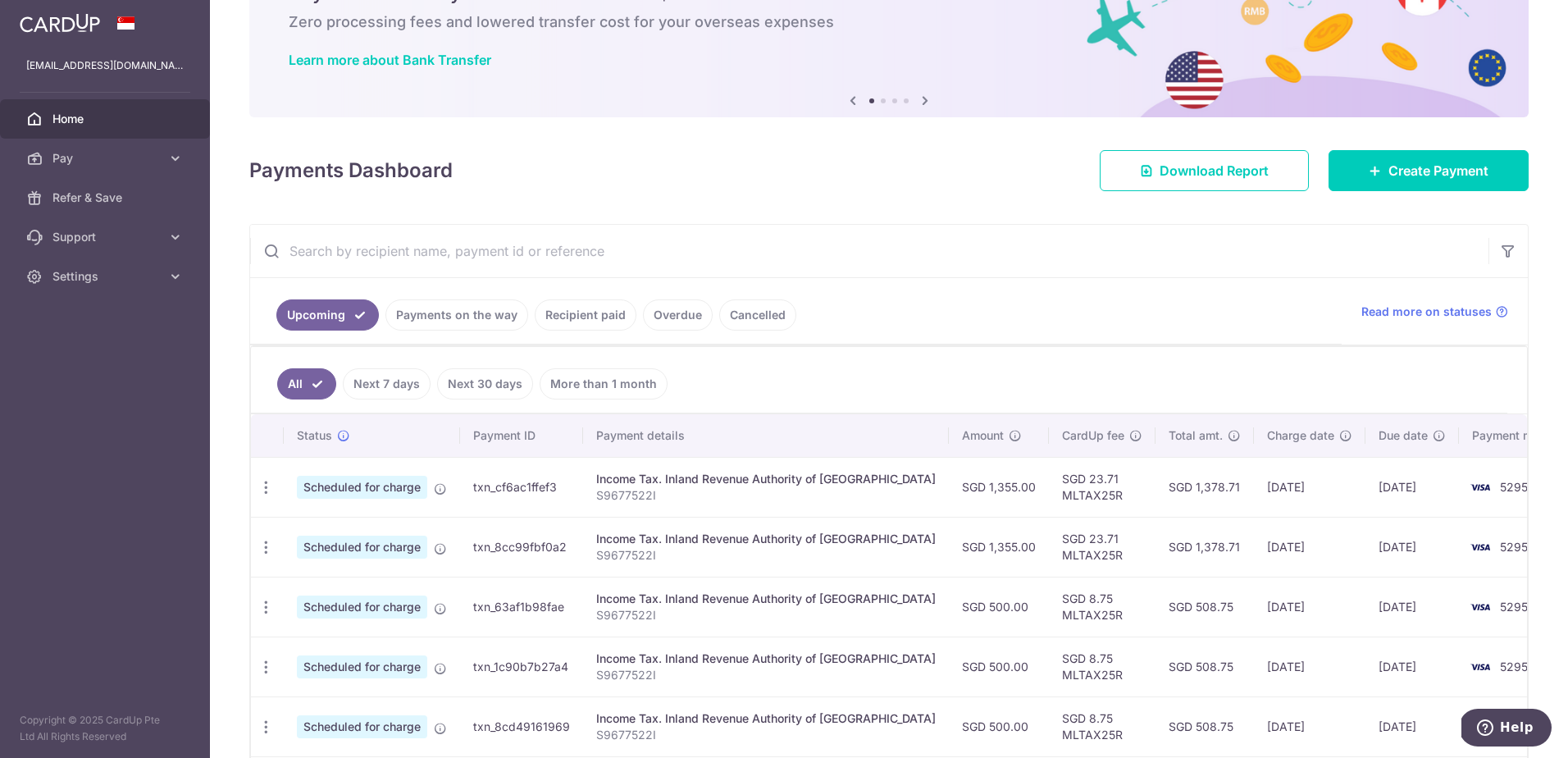
scroll to position [231, 0]
